Goal: Information Seeking & Learning: Learn about a topic

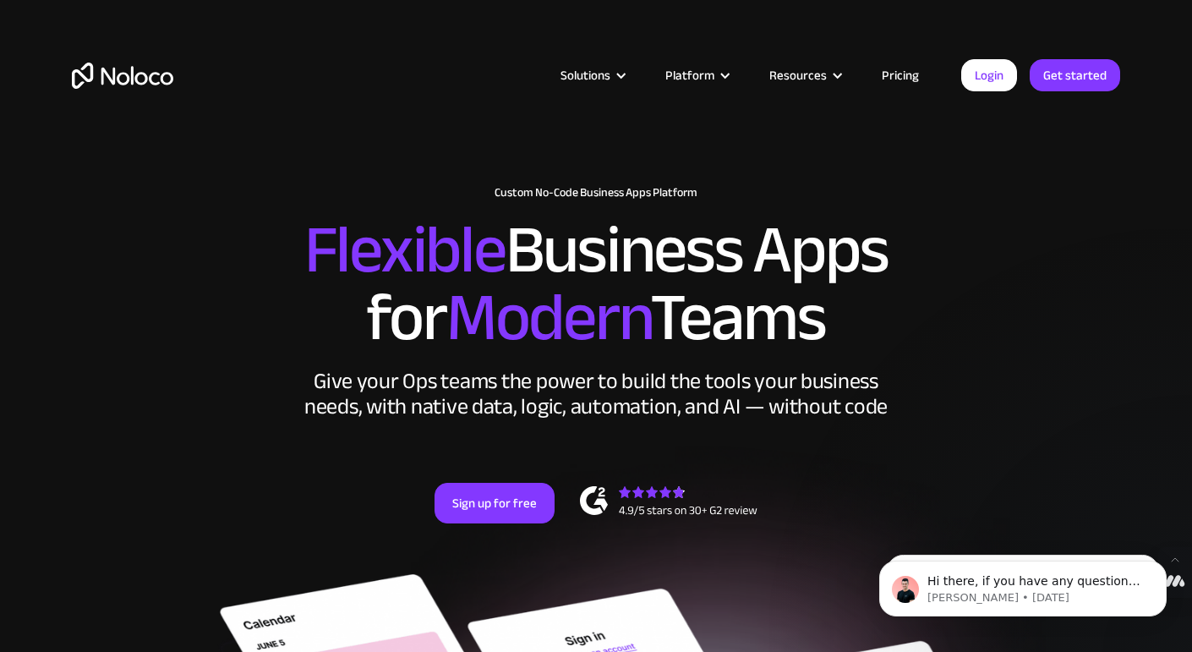
click at [910, 77] on link "Pricing" at bounding box center [900, 75] width 79 height 22
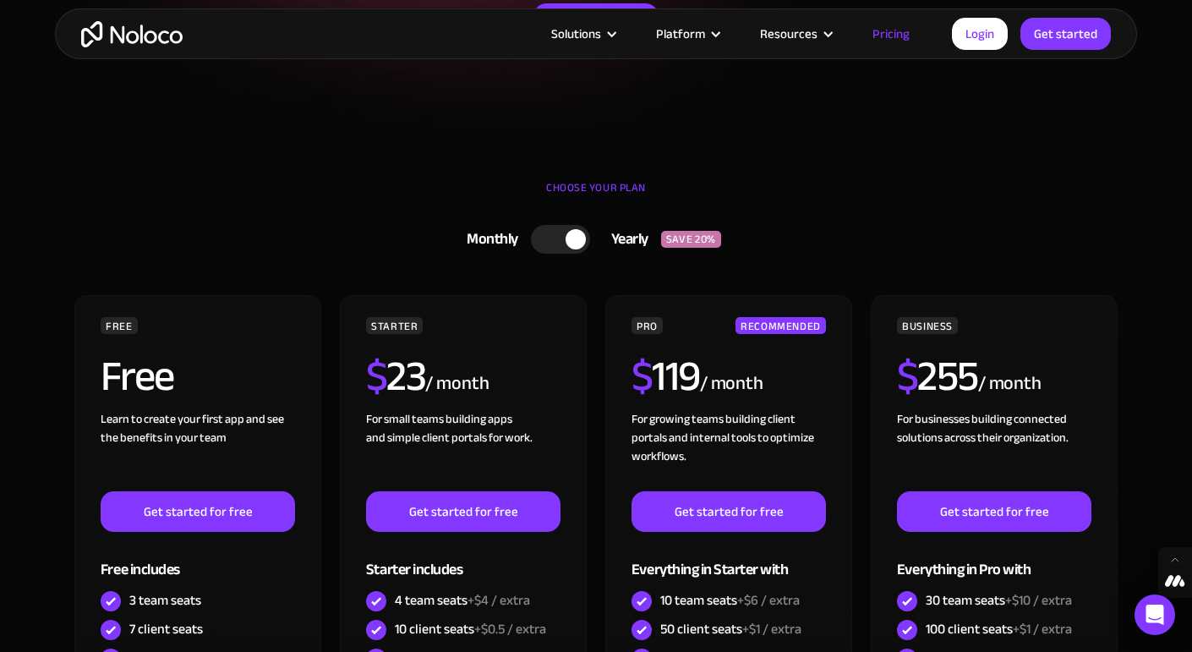
scroll to position [369, 0]
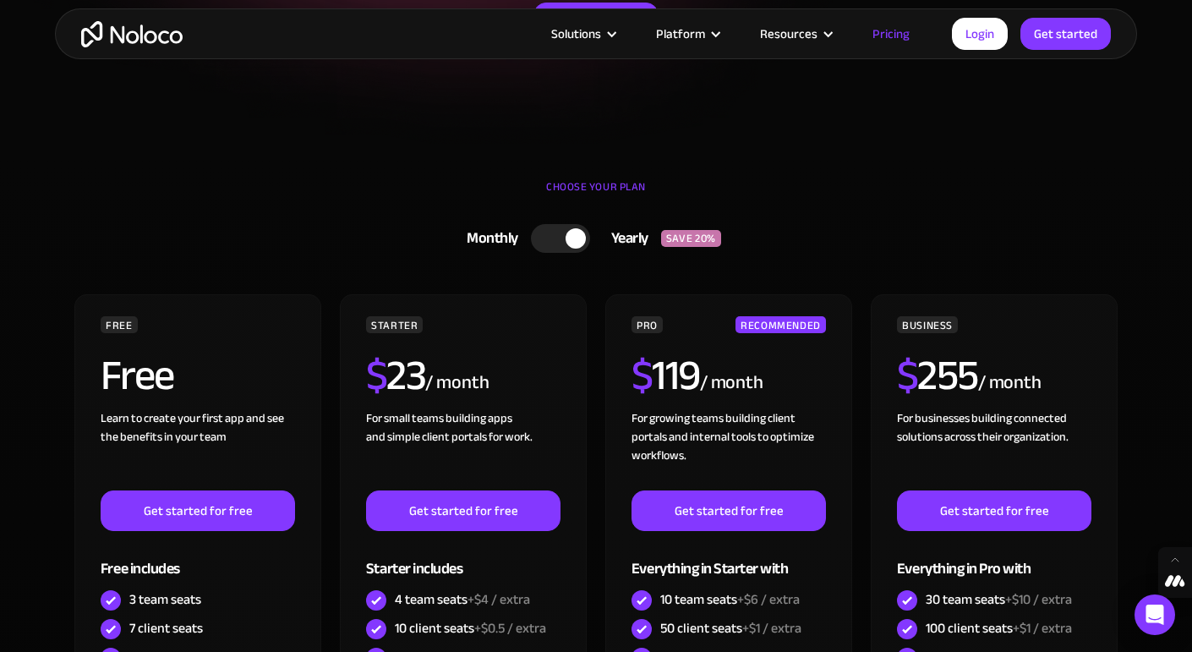
click at [545, 237] on div at bounding box center [560, 238] width 59 height 29
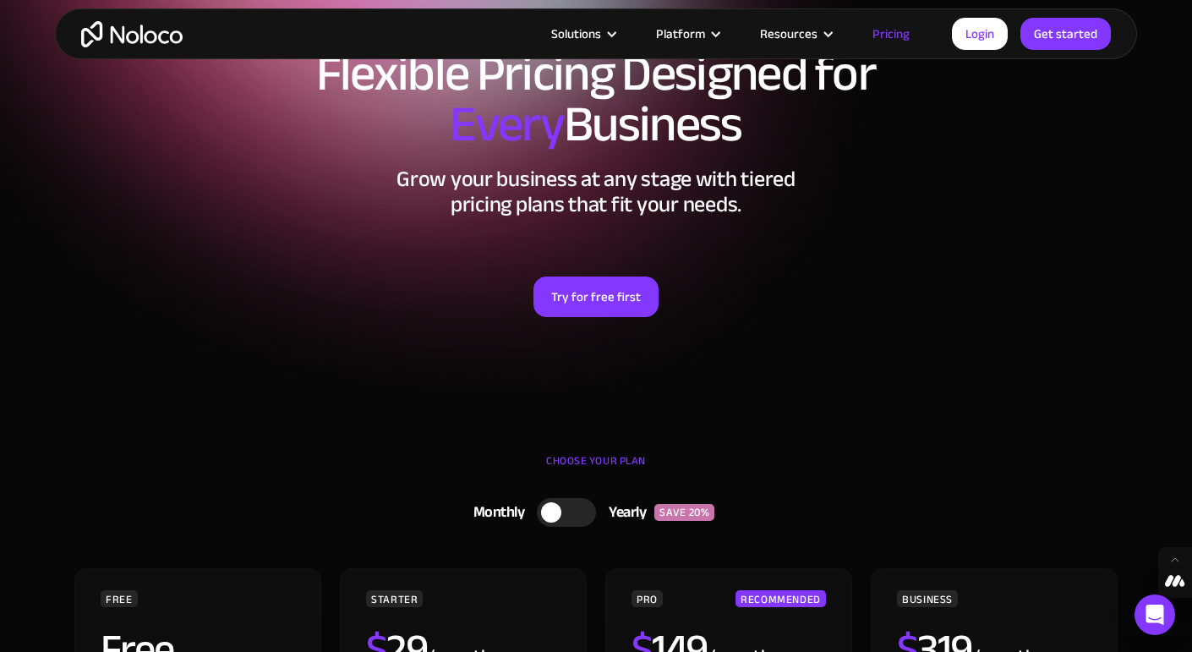
scroll to position [0, 0]
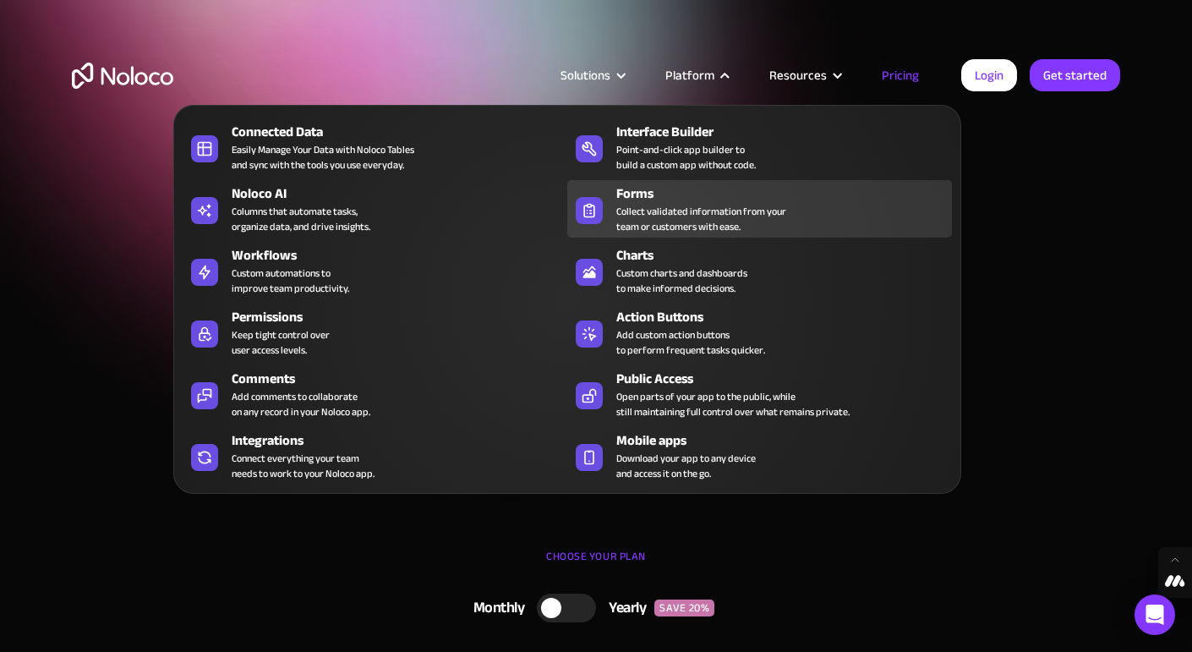
click at [675, 209] on div "Collect validated information from your team or customers with ease." at bounding box center [701, 219] width 170 height 30
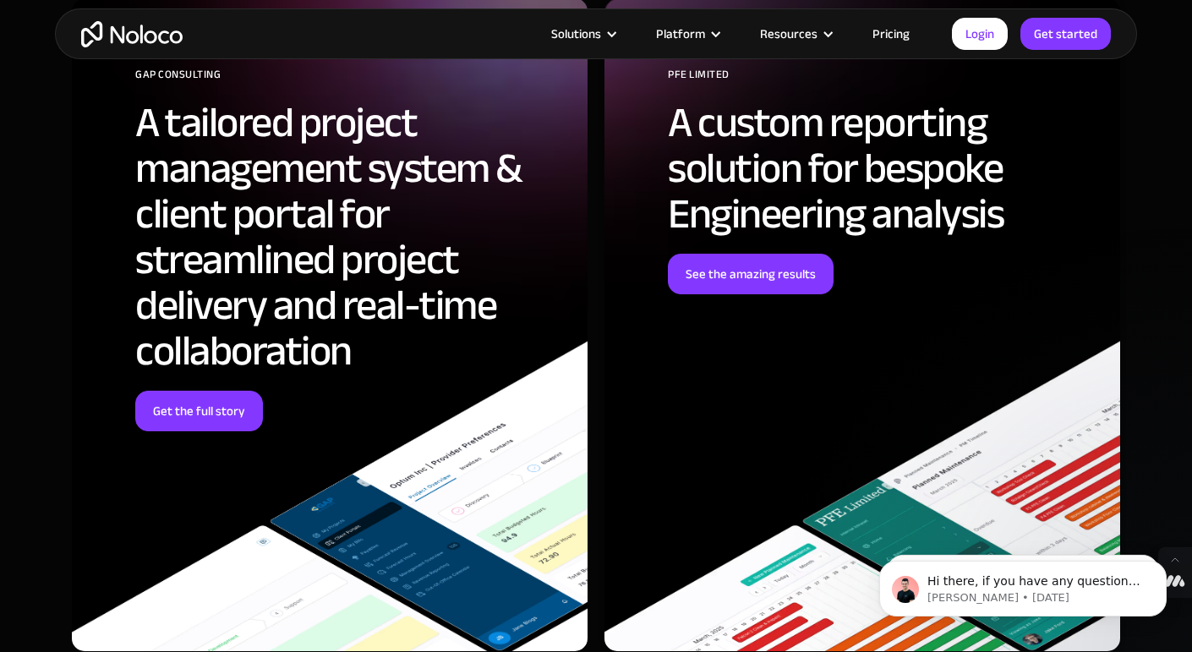
scroll to position [5250, 0]
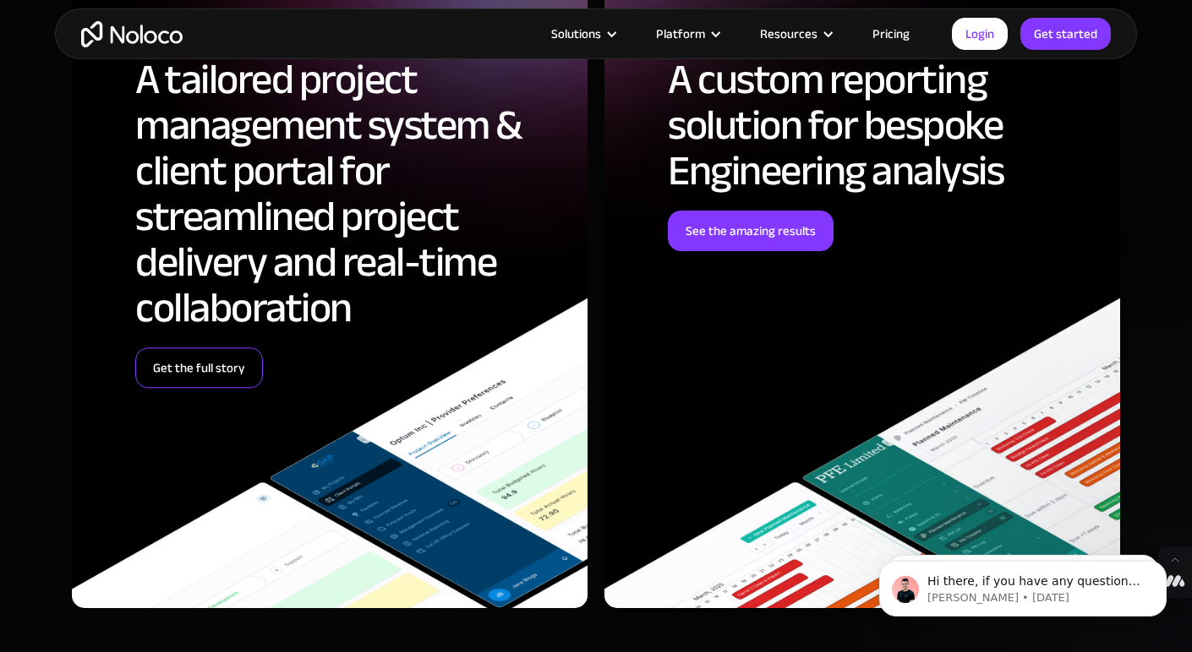
click at [203, 371] on link "Get the full story" at bounding box center [199, 367] width 128 height 41
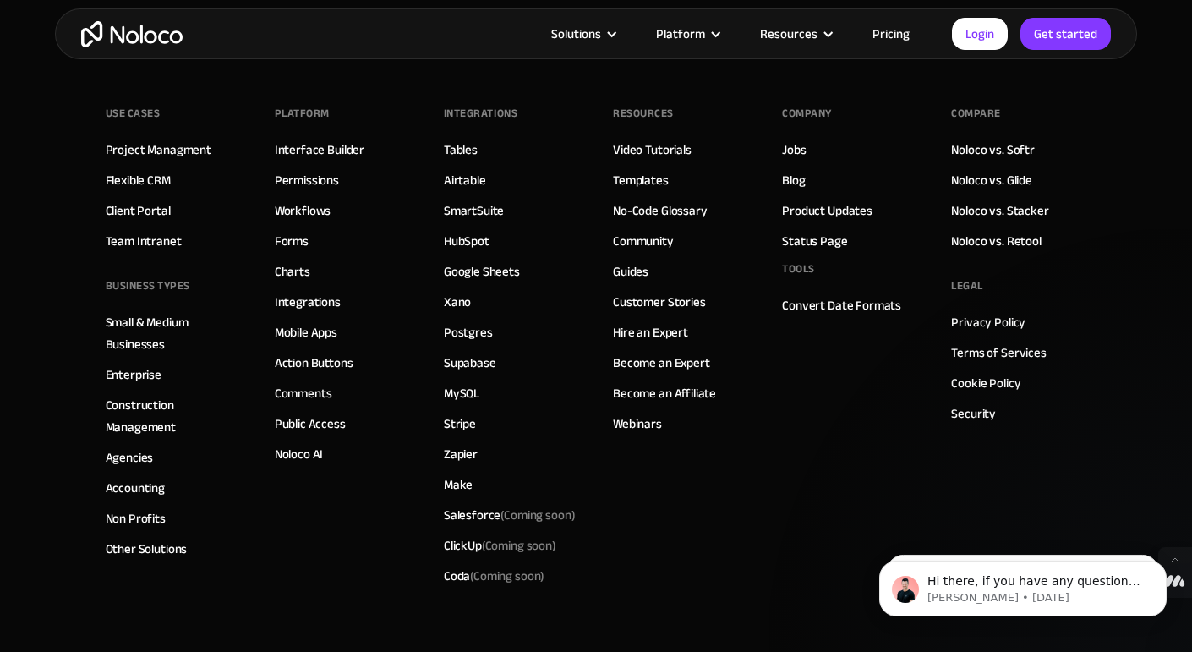
scroll to position [7526, 0]
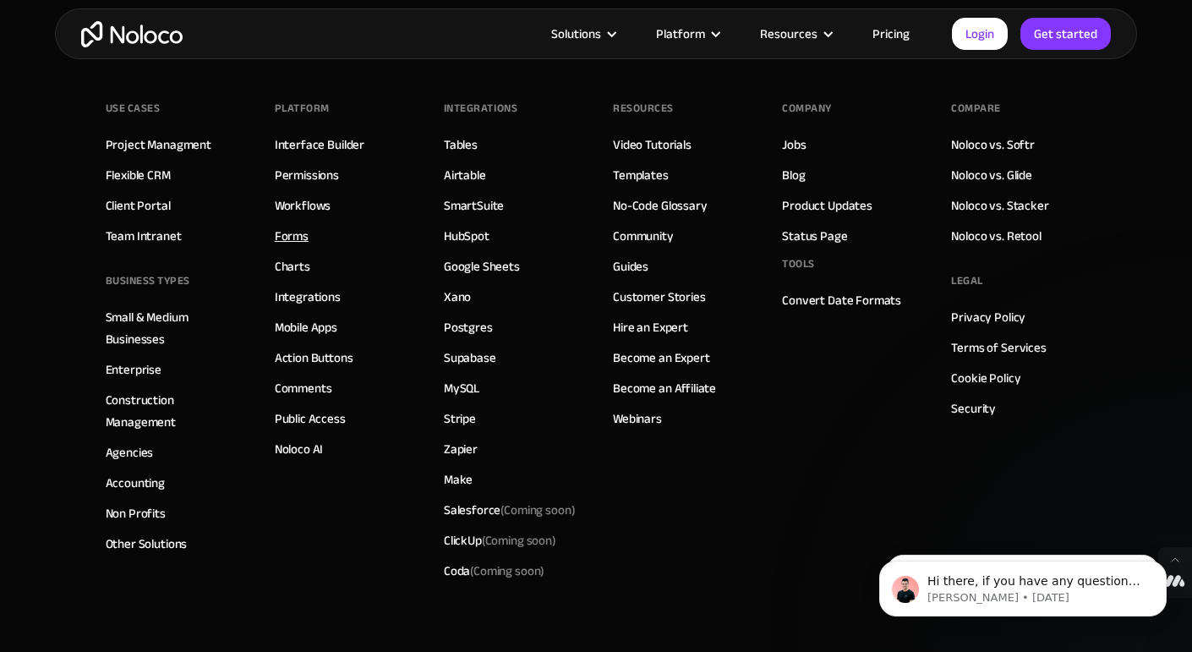
click at [292, 232] on link "Forms" at bounding box center [292, 236] width 34 height 22
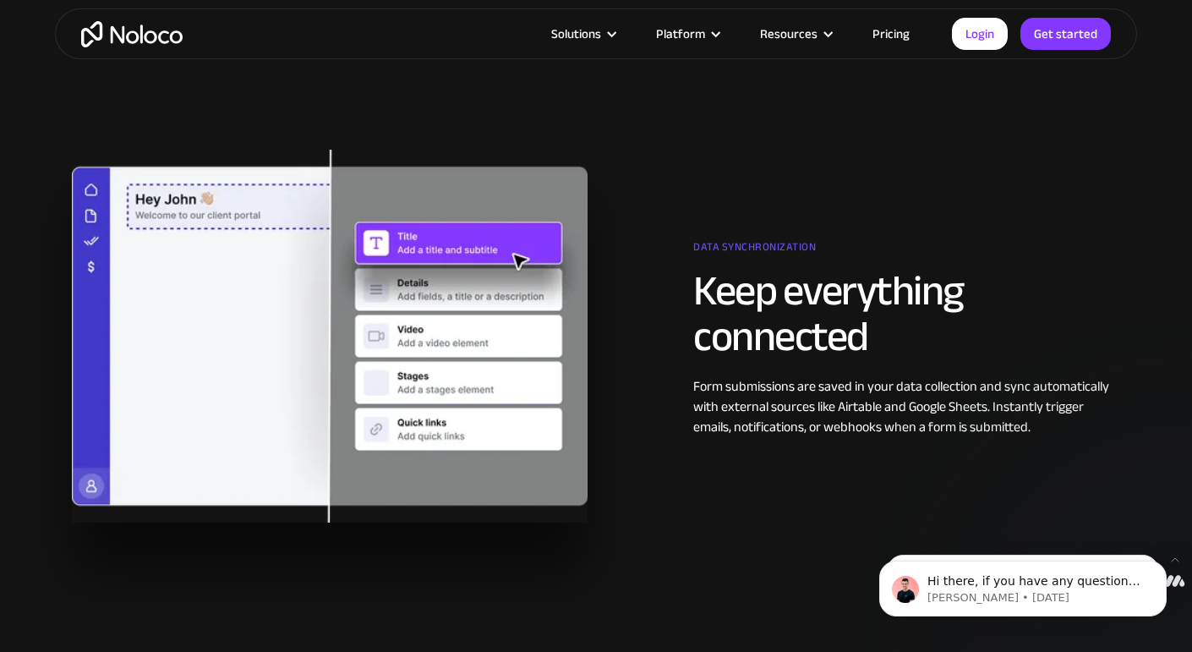
scroll to position [3162, 0]
